Goal: Task Accomplishment & Management: Complete application form

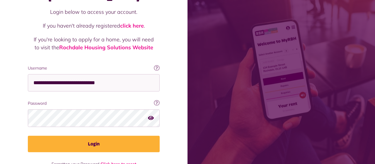
scroll to position [55, 0]
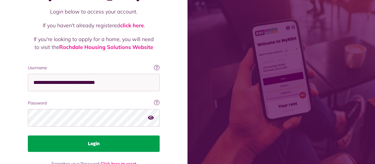
click at [96, 135] on button "Login" at bounding box center [94, 143] width 132 height 16
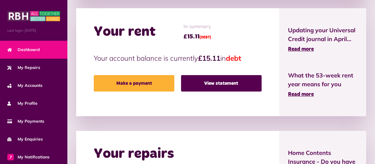
scroll to position [178, 0]
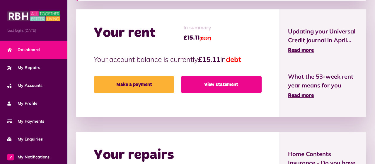
click at [216, 83] on link "View statement" at bounding box center [221, 84] width 81 height 16
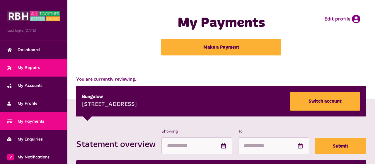
click at [35, 68] on span "My Repairs" at bounding box center [23, 67] width 33 height 6
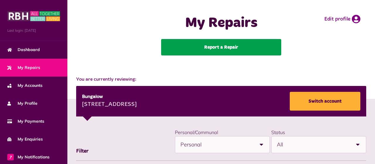
click at [224, 48] on link "Report a Repair" at bounding box center [221, 47] width 120 height 16
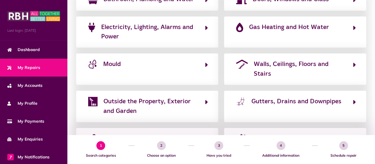
scroll to position [137, 0]
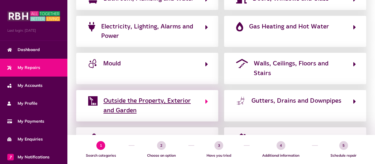
click at [207, 98] on icon "button" at bounding box center [207, 101] width 3 height 7
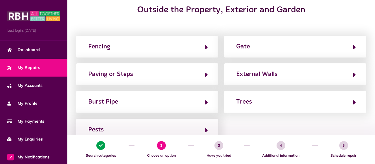
scroll to position [76, 0]
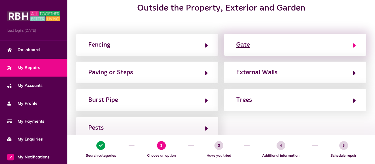
click at [355, 44] on icon "button" at bounding box center [355, 45] width 3 height 7
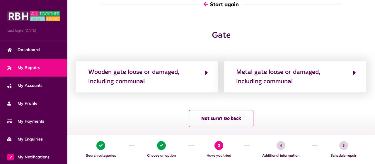
scroll to position [51, 0]
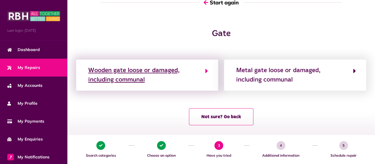
click at [206, 70] on icon "button" at bounding box center [207, 70] width 3 height 7
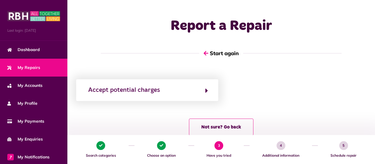
scroll to position [0, 0]
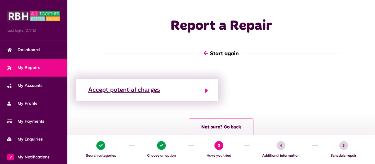
click at [206, 91] on icon "button" at bounding box center [207, 90] width 3 height 7
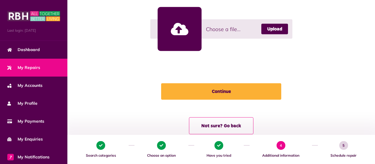
scroll to position [229, 0]
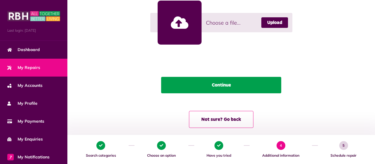
click at [221, 83] on button "Continue" at bounding box center [221, 85] width 120 height 16
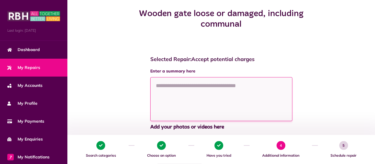
scroll to position [66, 0]
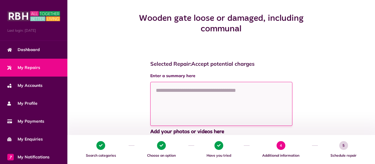
click at [197, 90] on textarea at bounding box center [221, 104] width 142 height 44
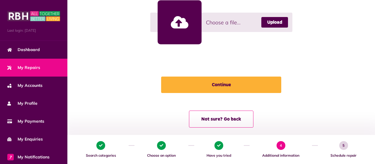
scroll to position [235, 0]
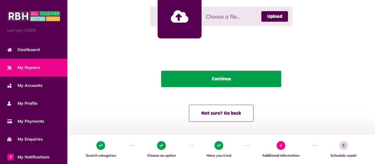
type textarea "**********"
click at [222, 77] on button "Continue" at bounding box center [221, 79] width 120 height 16
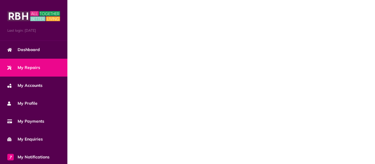
scroll to position [12, 0]
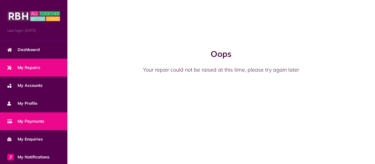
click at [45, 120] on link "My Payments" at bounding box center [33, 121] width 67 height 18
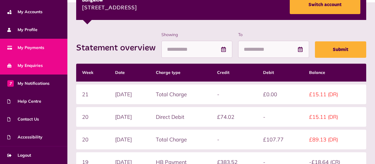
scroll to position [126, 0]
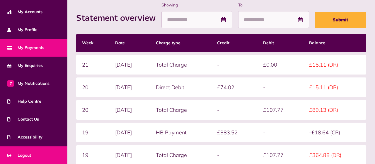
click at [30, 154] on span "Logout" at bounding box center [19, 155] width 24 height 6
